Goal: Information Seeking & Learning: Get advice/opinions

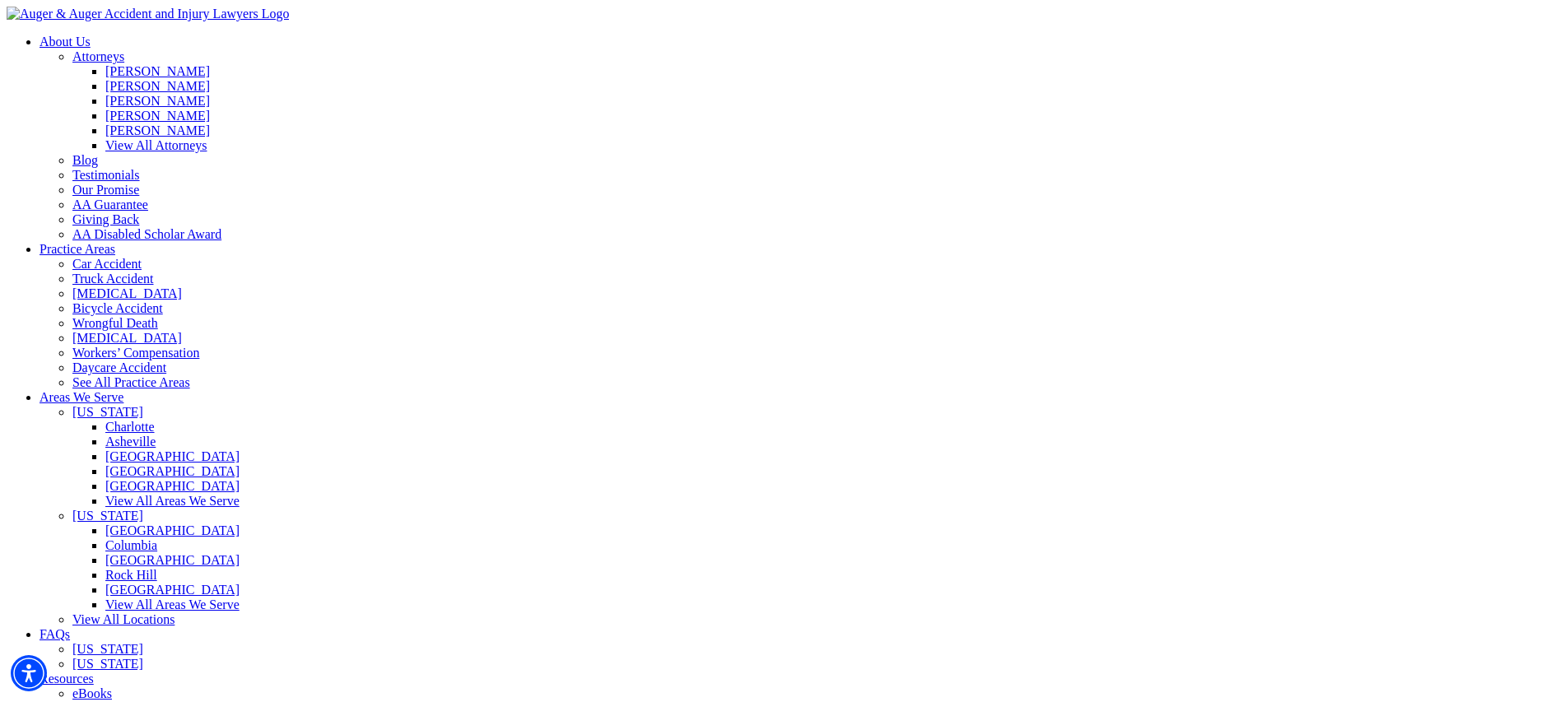
click at [140, 173] on link "Testimonials" at bounding box center [106, 175] width 68 height 14
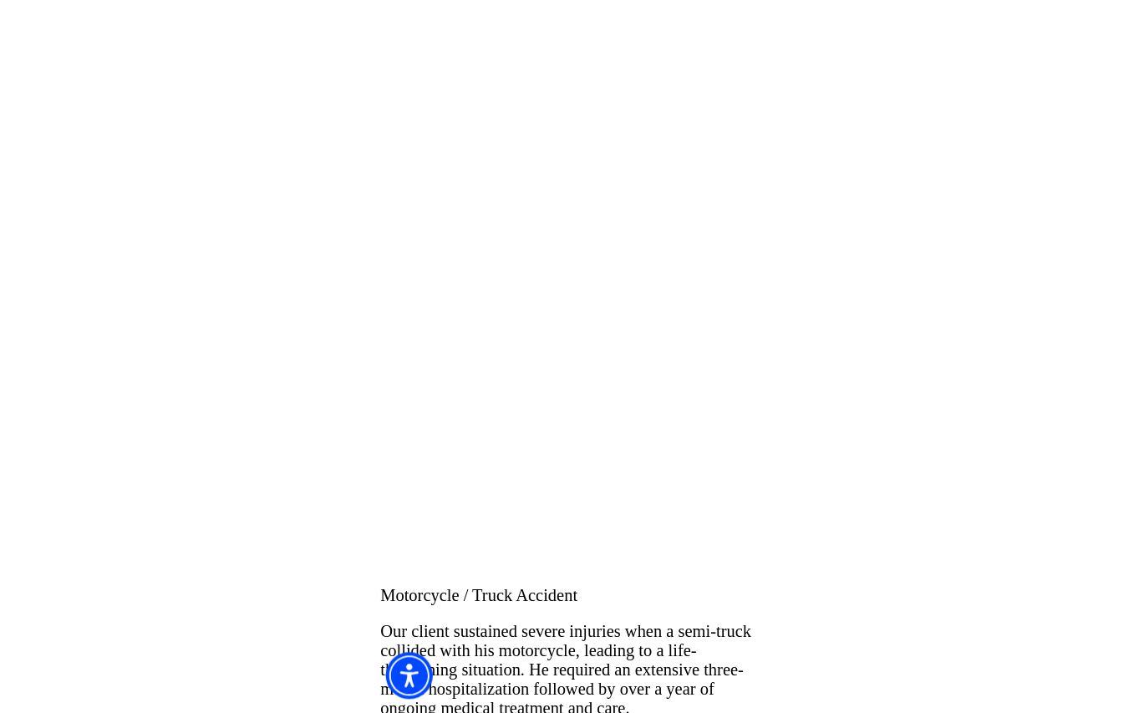
scroll to position [1112, 0]
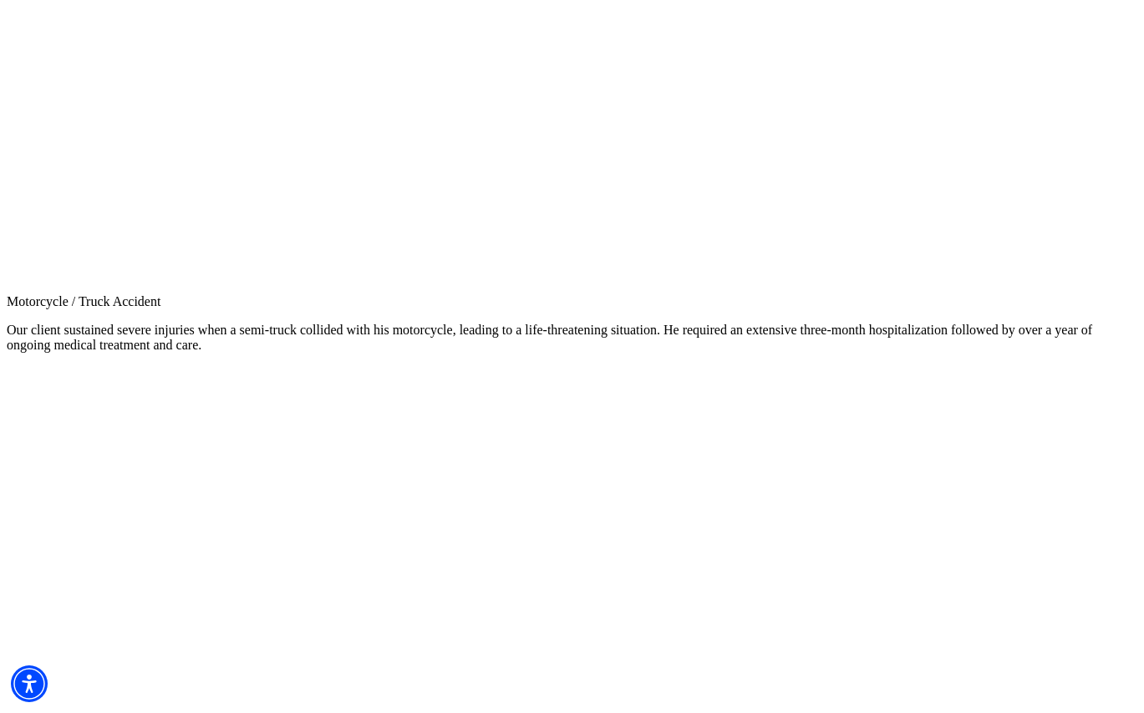
scroll to position [1189, 0]
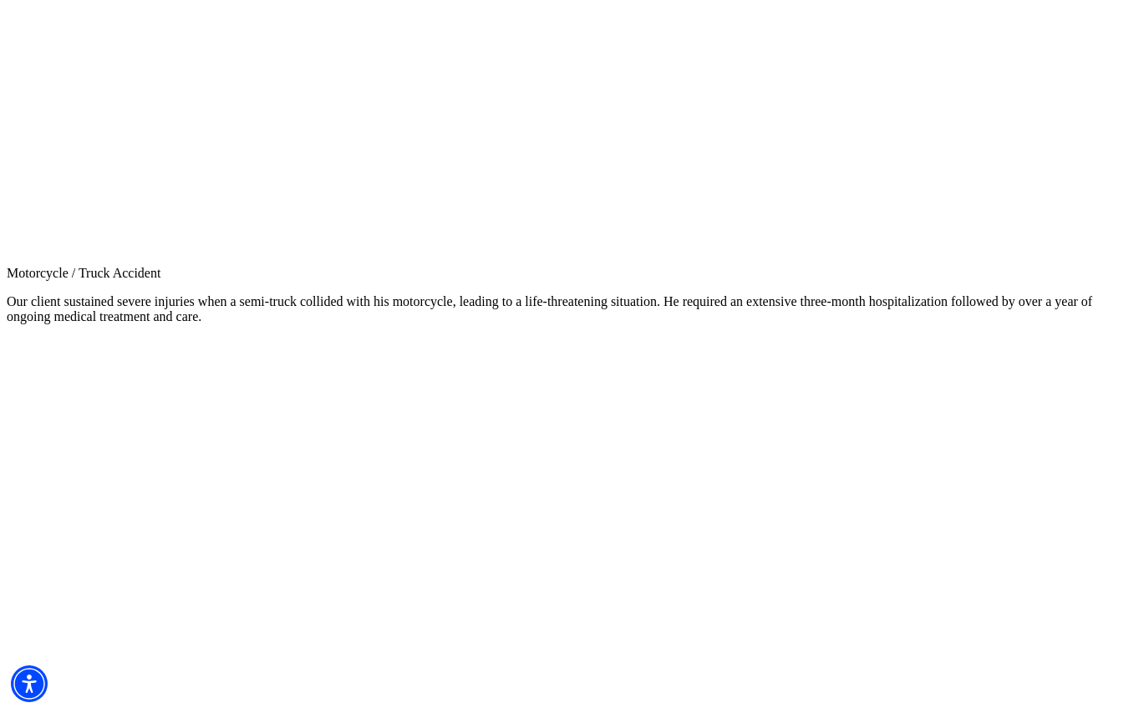
scroll to position [1315, 0]
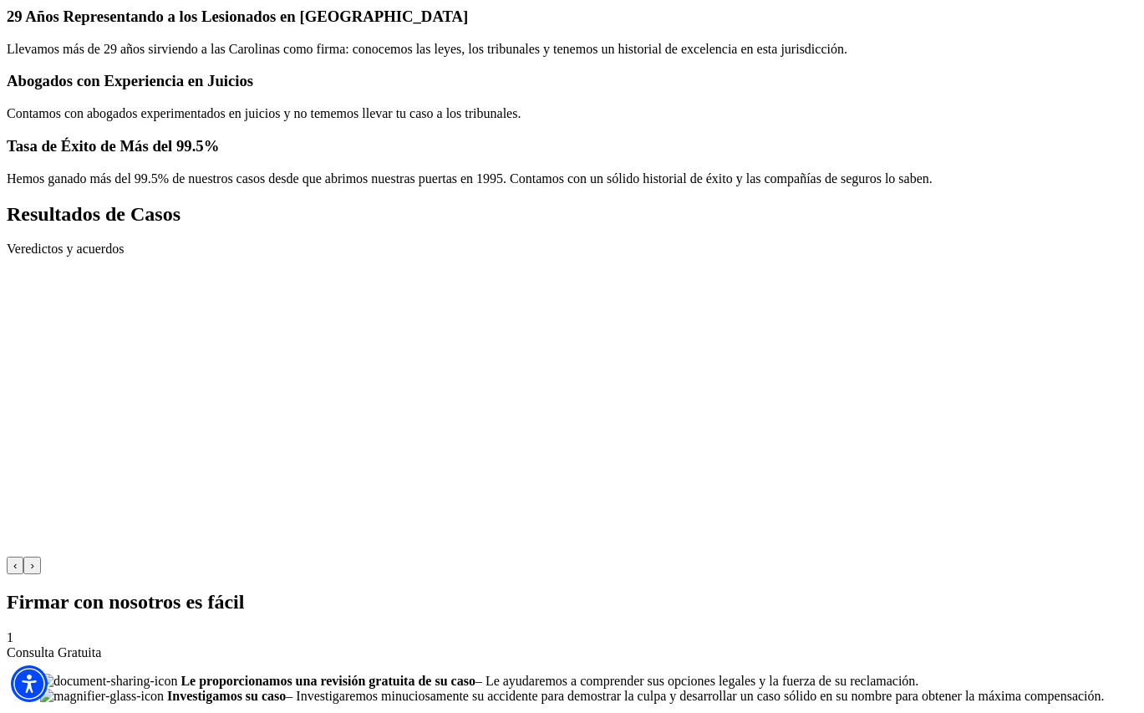
scroll to position [1982, 0]
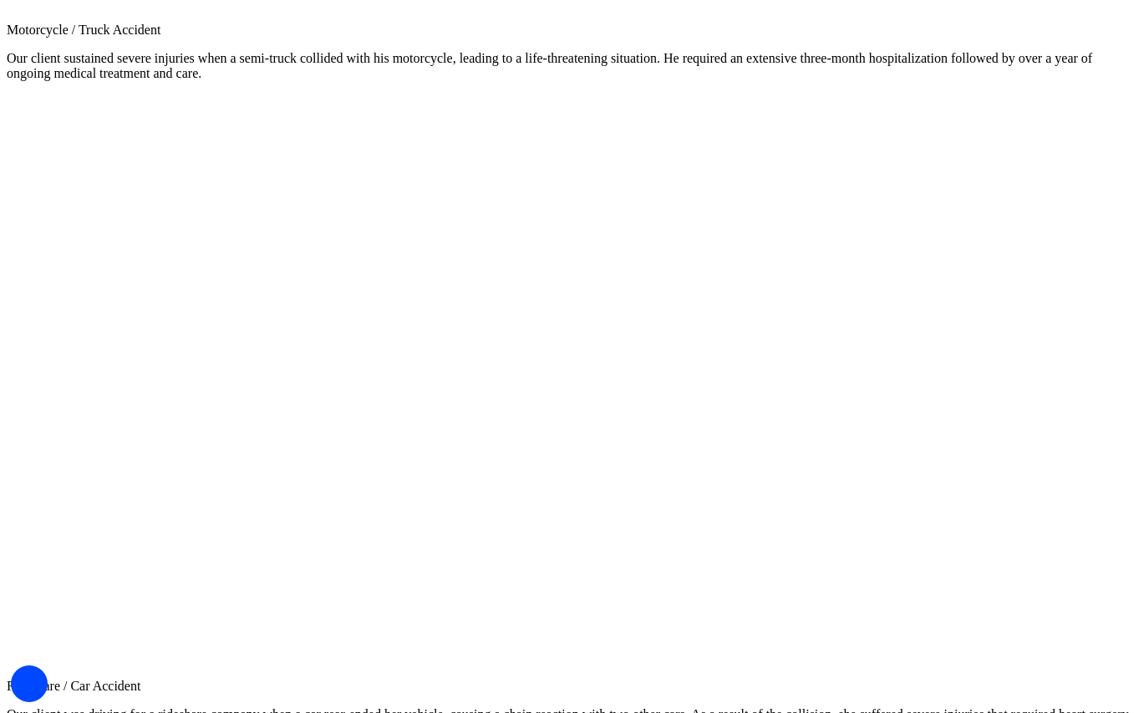
scroll to position [1558, 0]
